Goal: Task Accomplishment & Management: Manage account settings

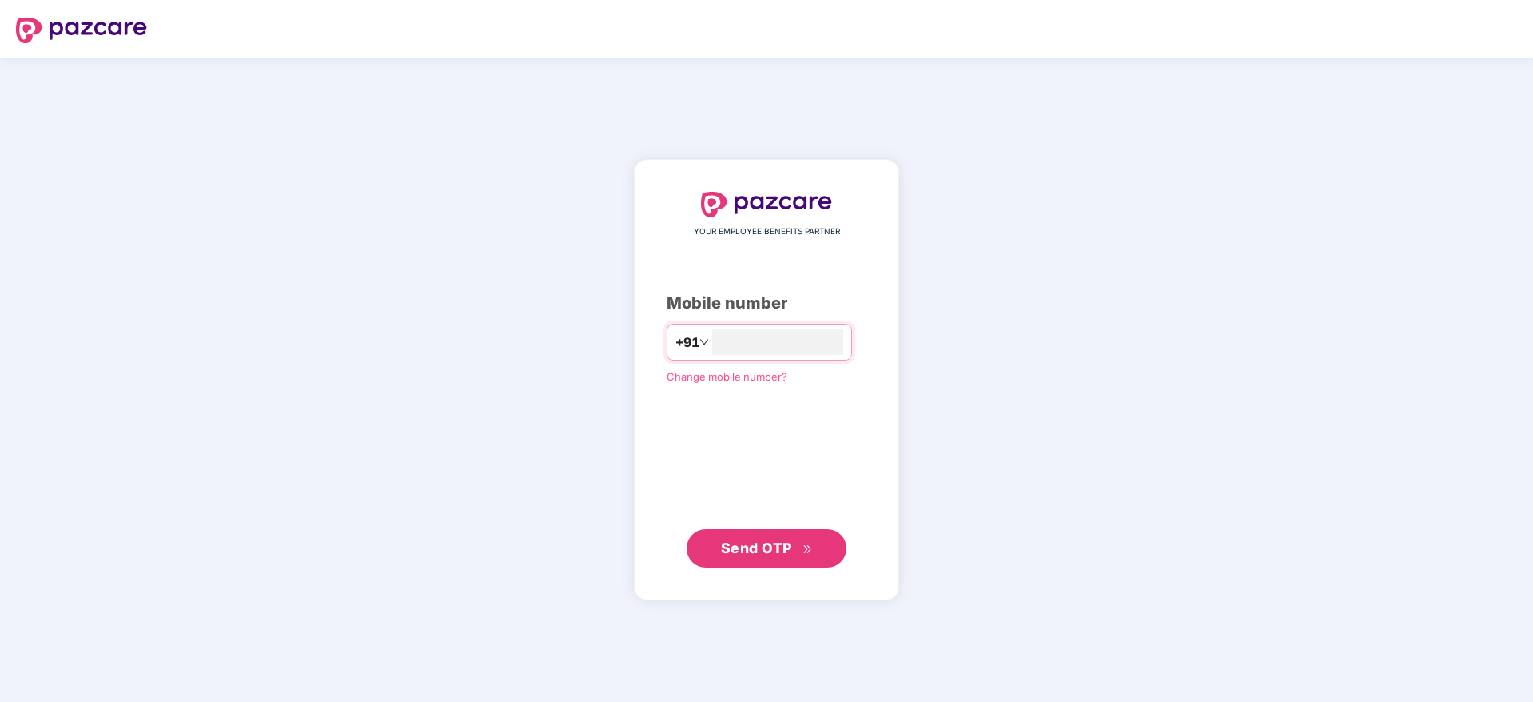
type input "**********"
click at [756, 551] on span "Send OTP" at bounding box center [756, 548] width 71 height 17
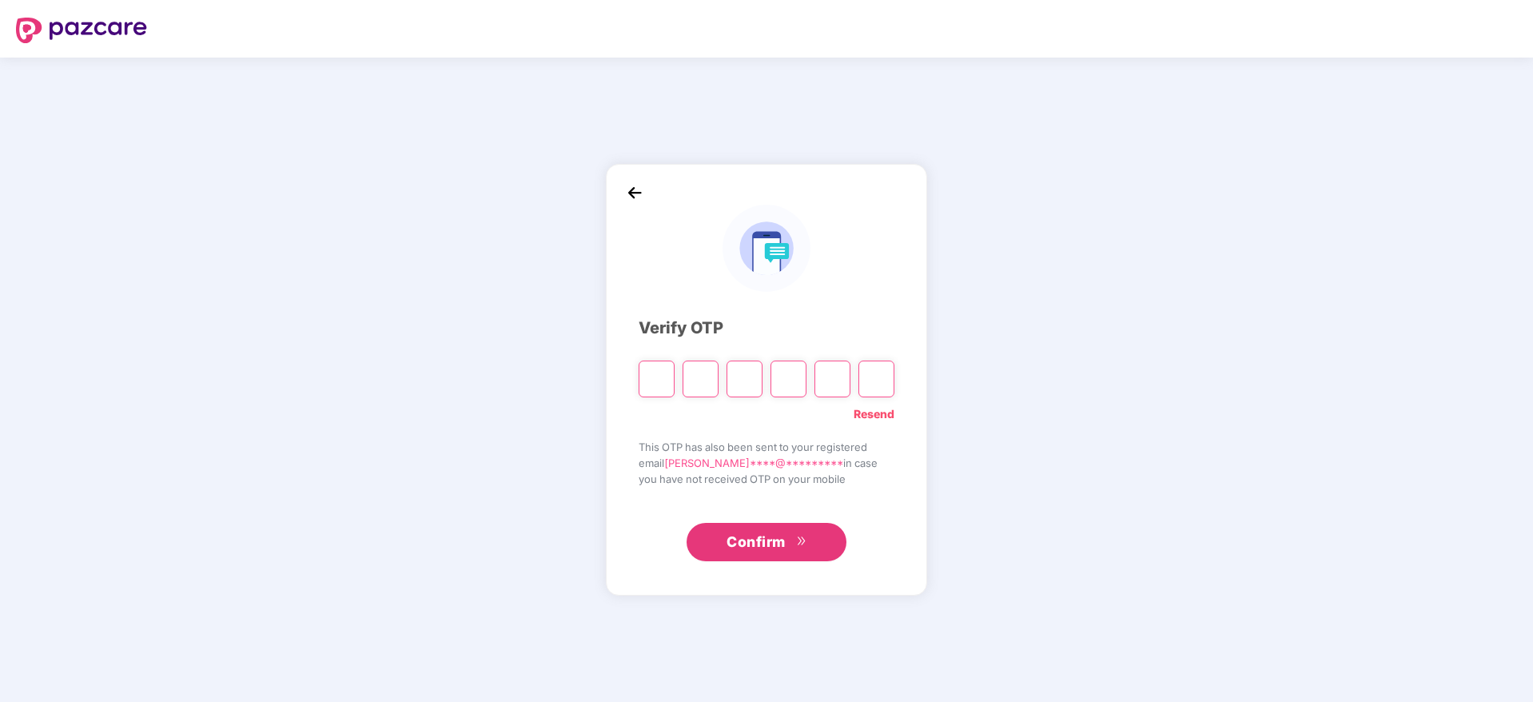
type input "*"
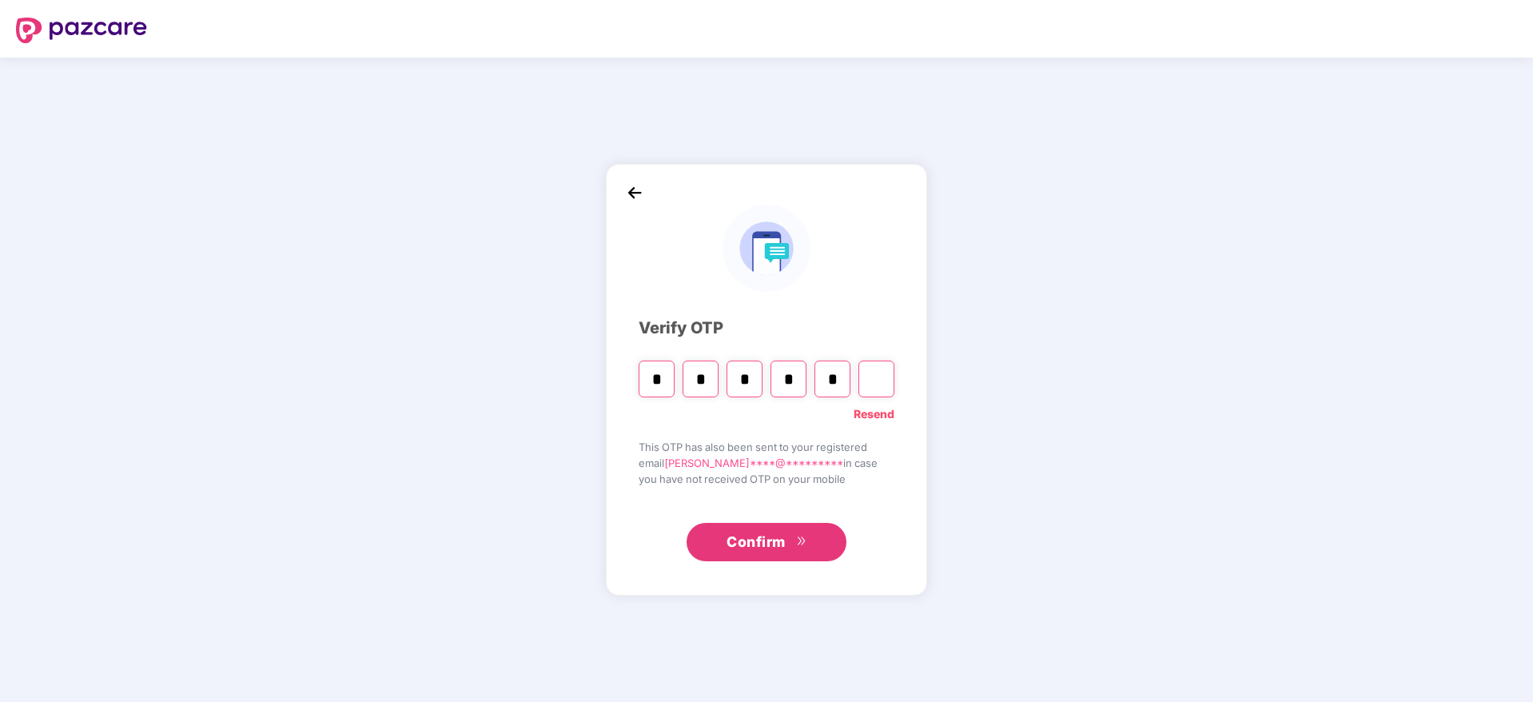
type input "*"
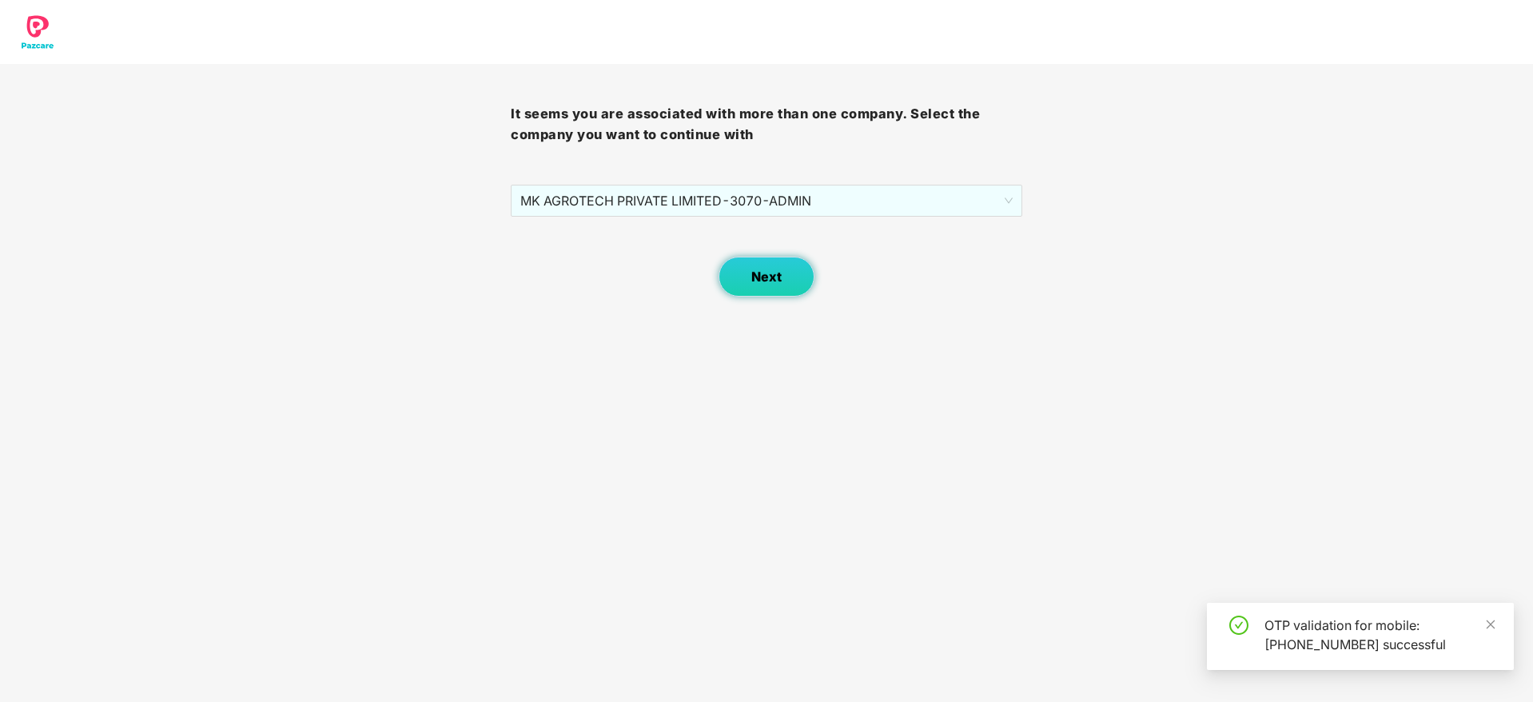
click at [786, 285] on button "Next" at bounding box center [767, 277] width 96 height 40
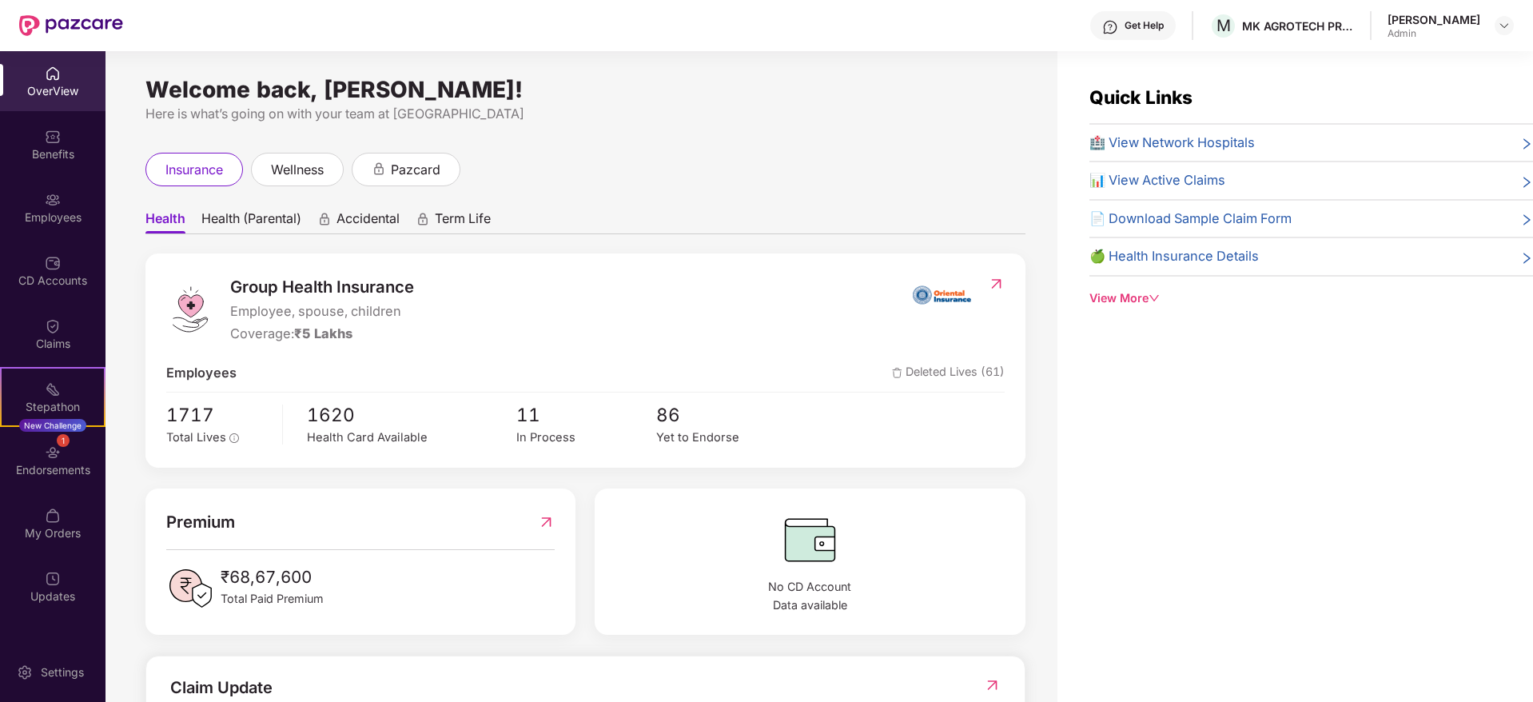
click at [839, 157] on div "insurance wellness pazcard" at bounding box center [586, 170] width 880 height 34
click at [1509, 26] on img at bounding box center [1504, 25] width 13 height 13
click at [1432, 87] on div "Switch Company" at bounding box center [1430, 94] width 208 height 31
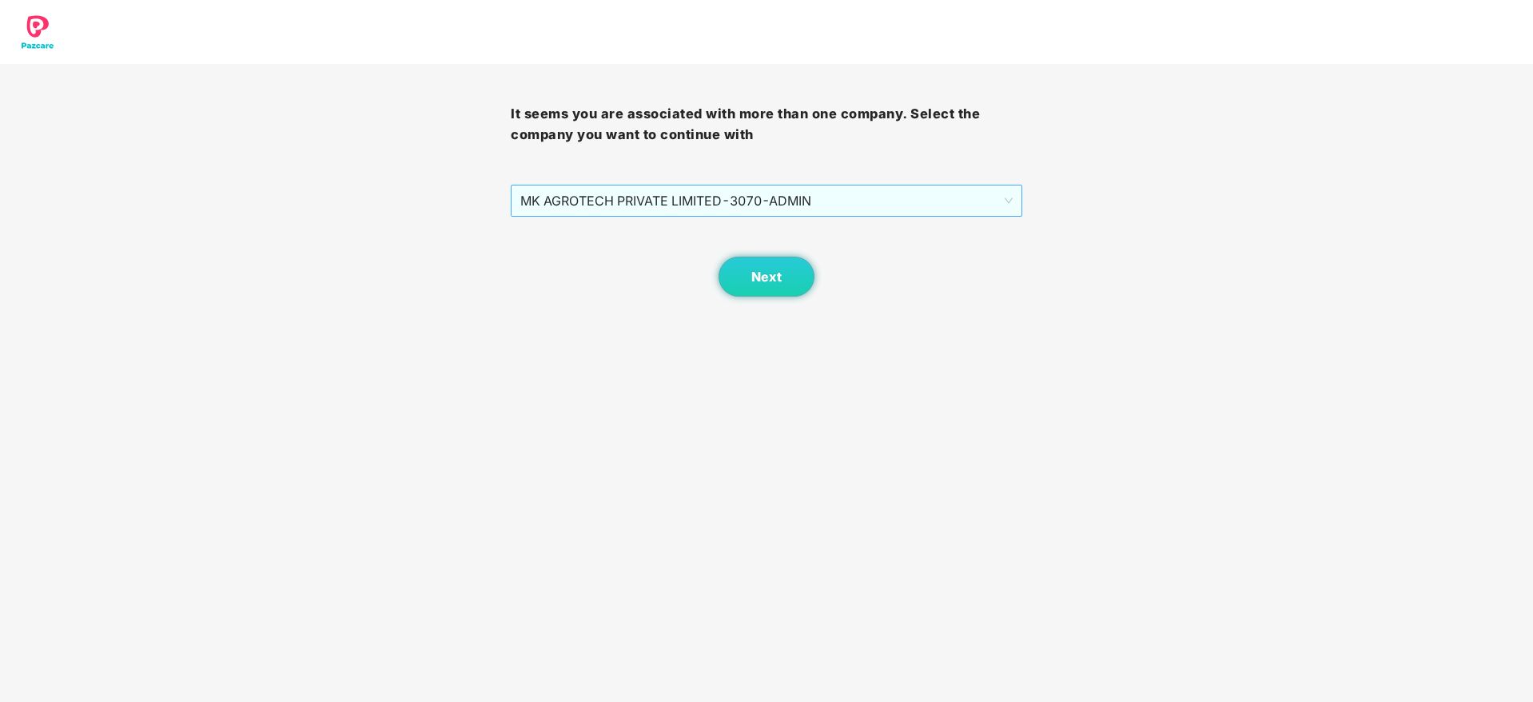
click at [851, 200] on span "MK AGROTECH PRIVATE LIMITED - 3070 - ADMIN" at bounding box center [766, 200] width 492 height 30
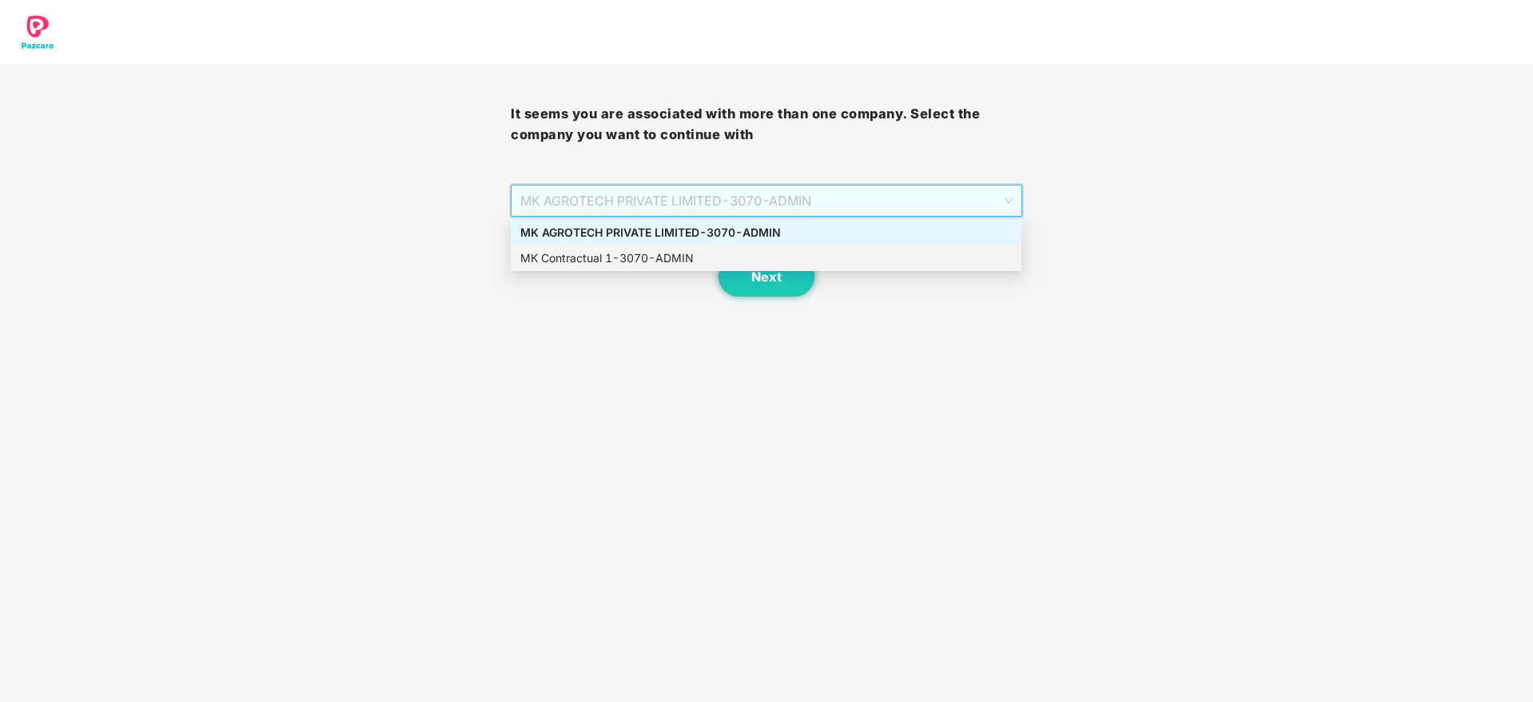
click at [773, 258] on div "MK Contractual 1 - 3070 - ADMIN" at bounding box center [766, 258] width 492 height 18
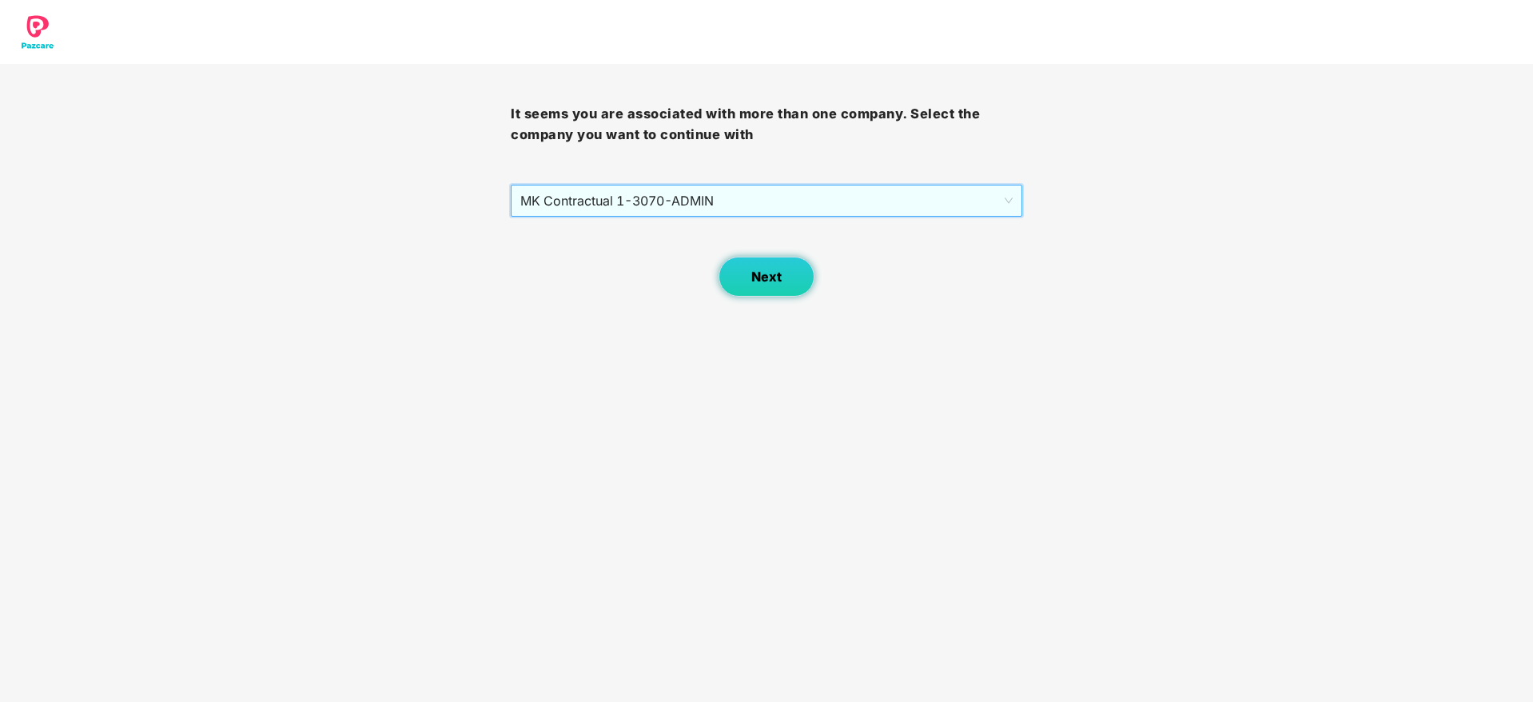
click at [765, 273] on span "Next" at bounding box center [767, 276] width 30 height 15
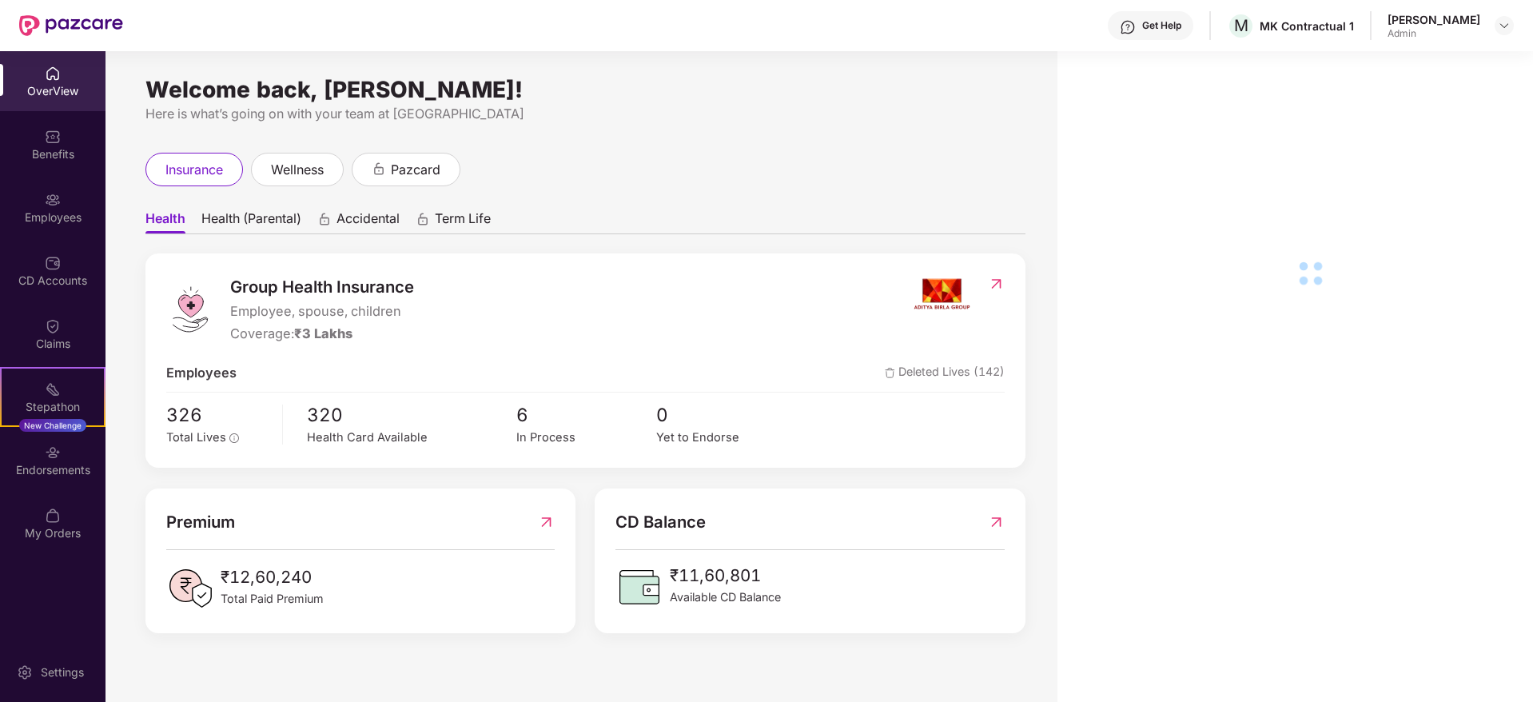
click at [74, 206] on div "Employees" at bounding box center [53, 207] width 106 height 60
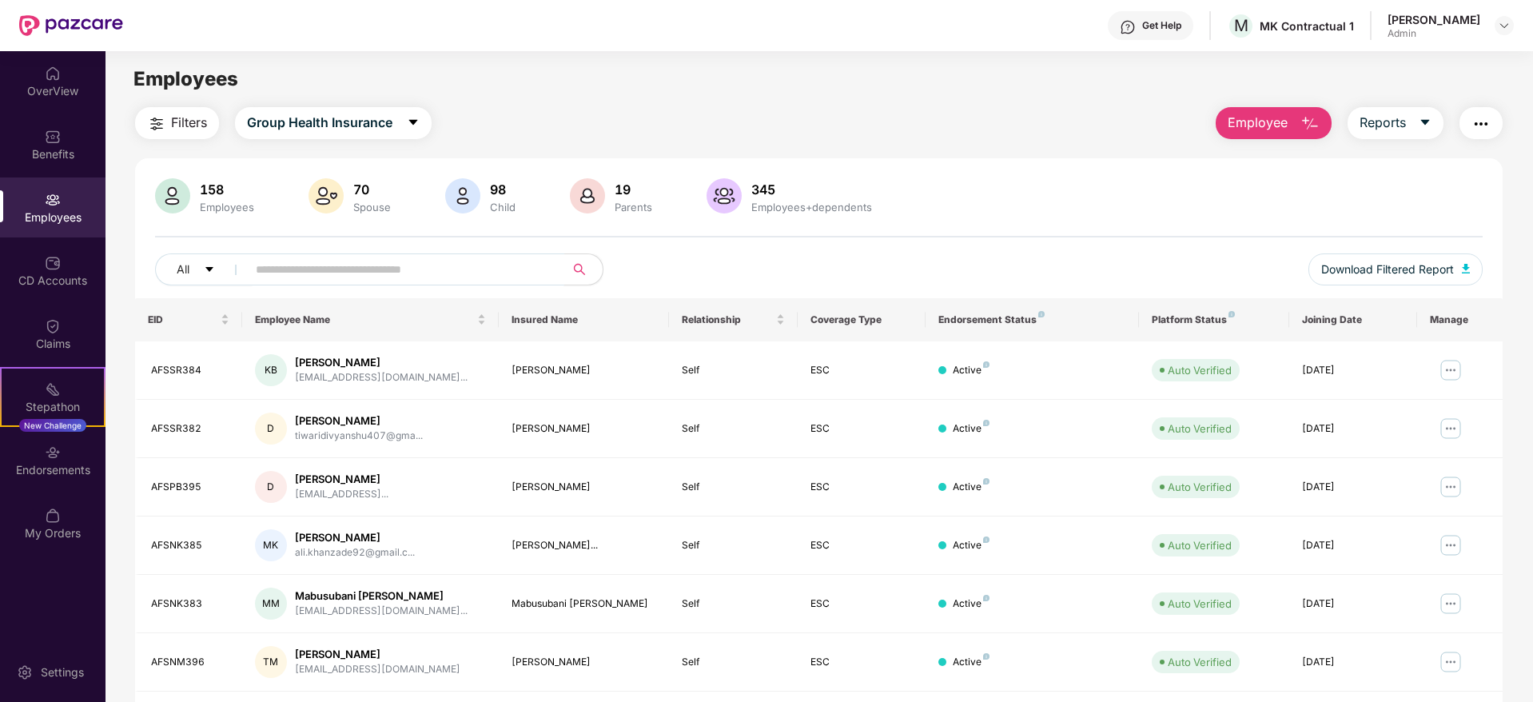
click at [388, 272] on input "text" at bounding box center [399, 269] width 287 height 24
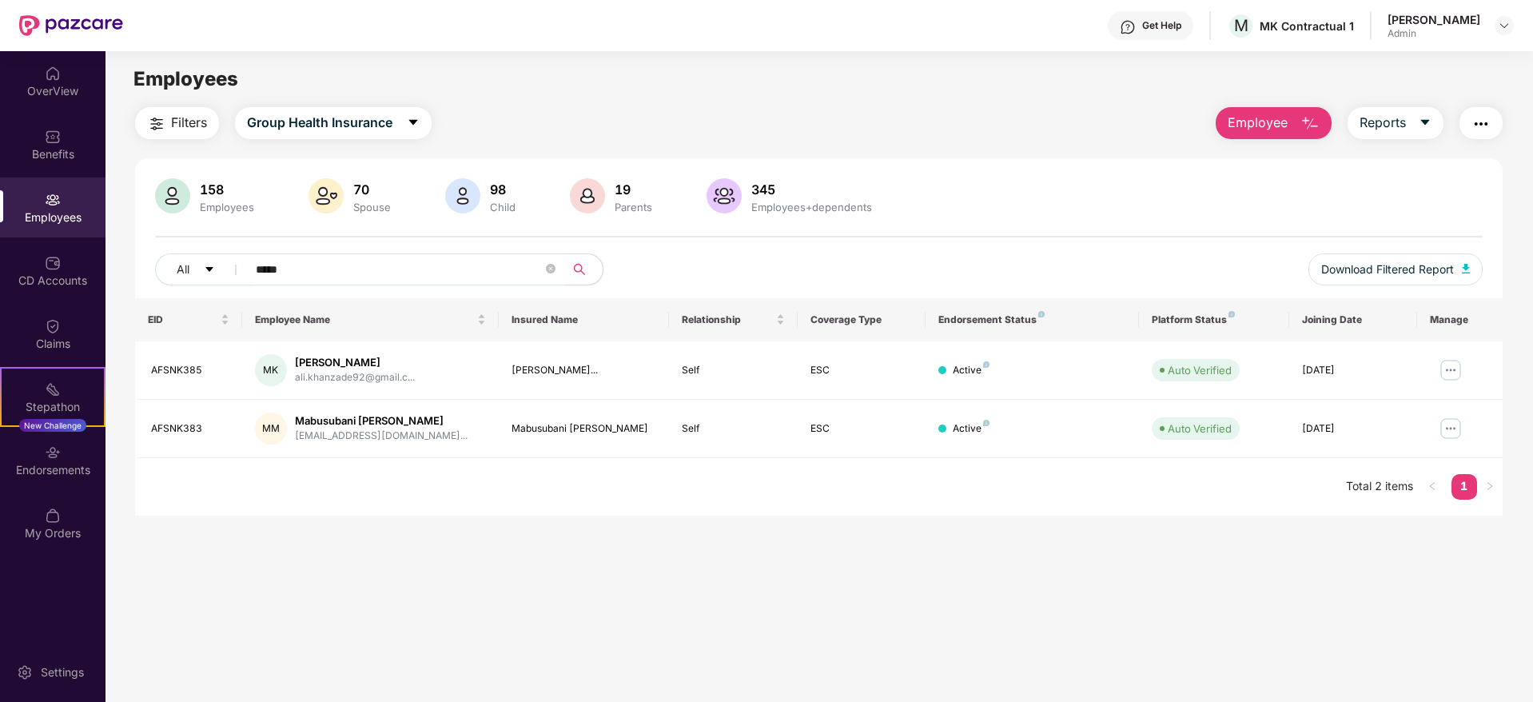
type input "*****"
click at [661, 510] on div "EID Employee Name Insured Name Relationship Coverage Type Endorsement Status Pl…" at bounding box center [819, 406] width 1368 height 217
click at [656, 504] on div "EID Employee Name Insured Name Relationship Coverage Type Endorsement Status Pl…" at bounding box center [819, 406] width 1368 height 217
click at [1505, 22] on img at bounding box center [1504, 25] width 13 height 13
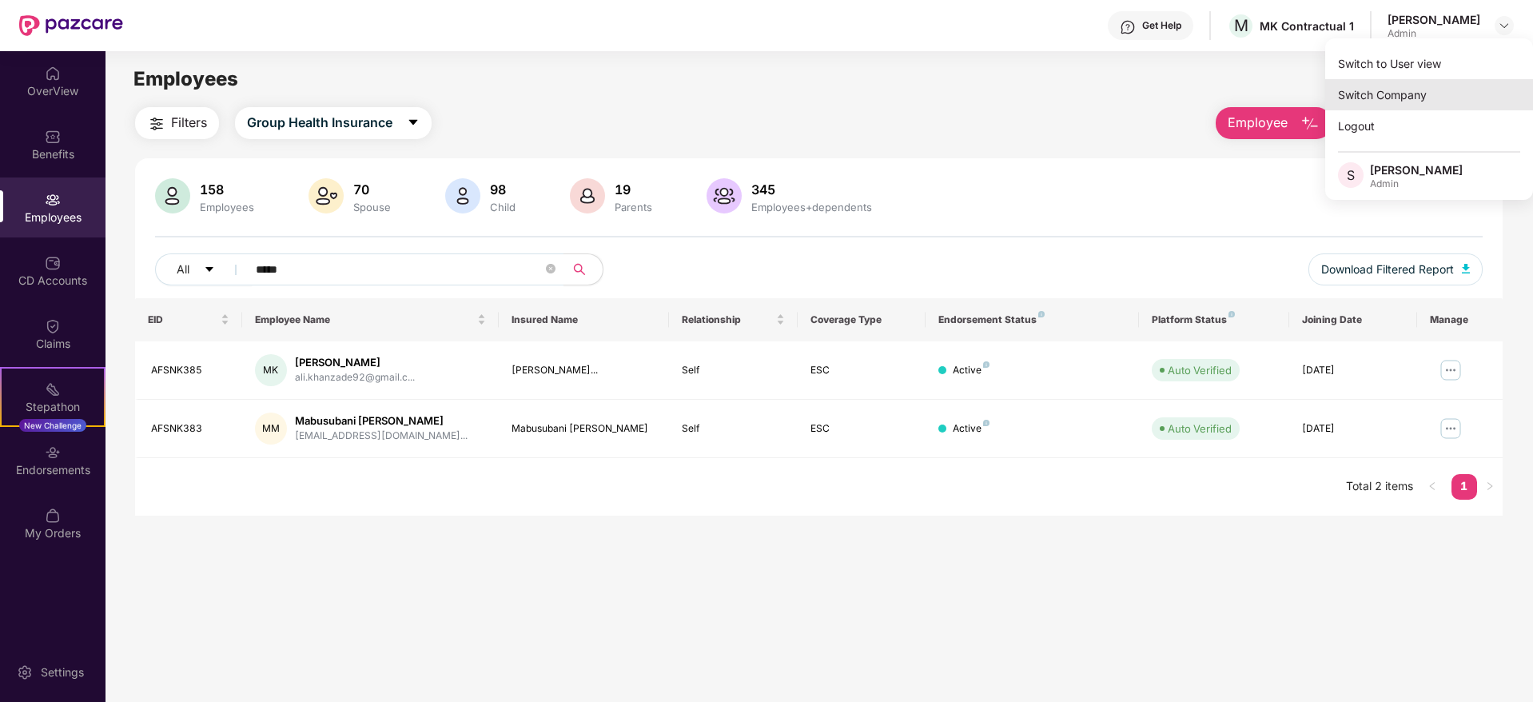
click at [1386, 94] on div "Switch Company" at bounding box center [1430, 94] width 208 height 31
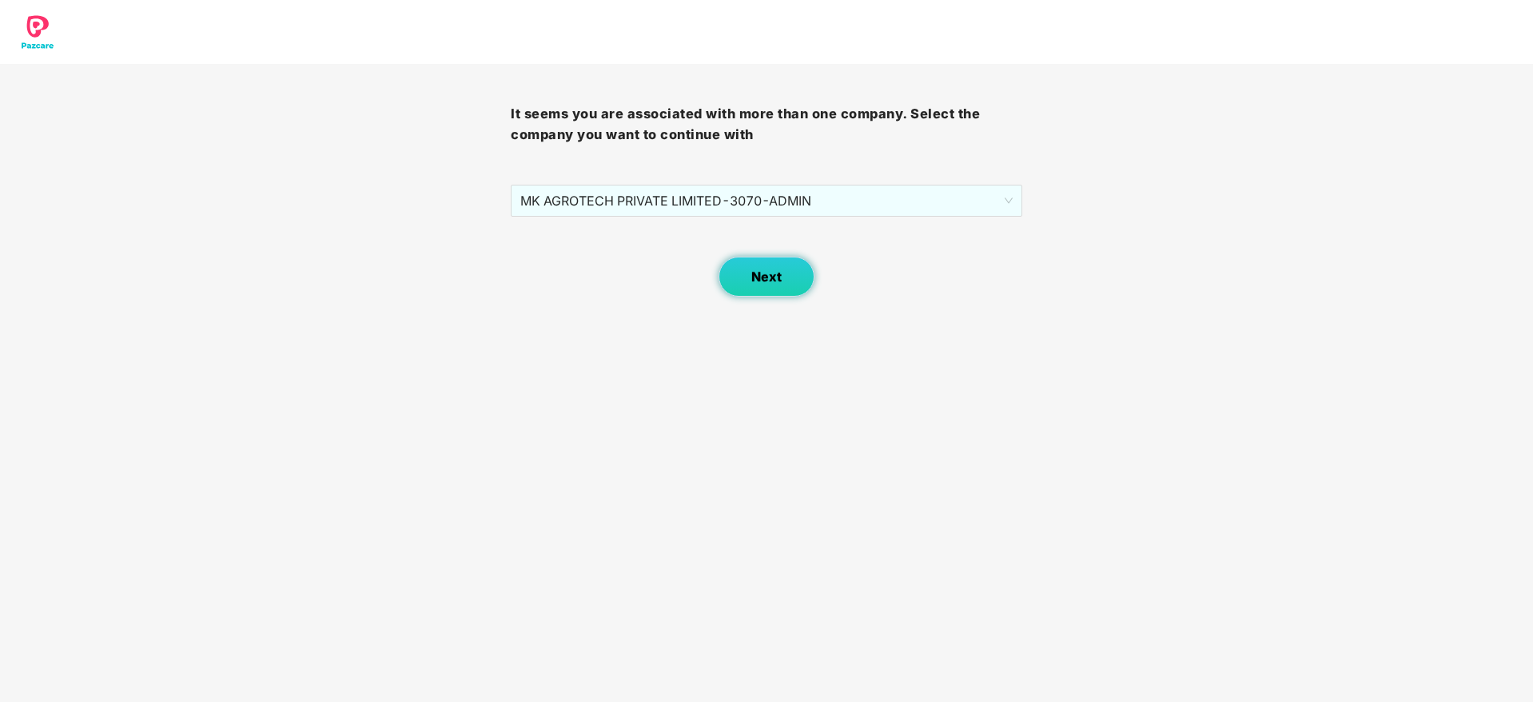
click at [754, 267] on button "Next" at bounding box center [767, 277] width 96 height 40
